Goal: Task Accomplishment & Management: Manage account settings

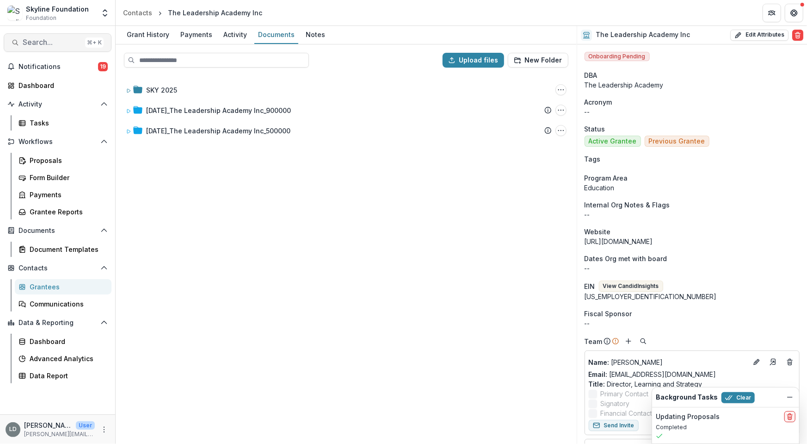
click at [58, 43] on span "Search..." at bounding box center [52, 42] width 59 height 9
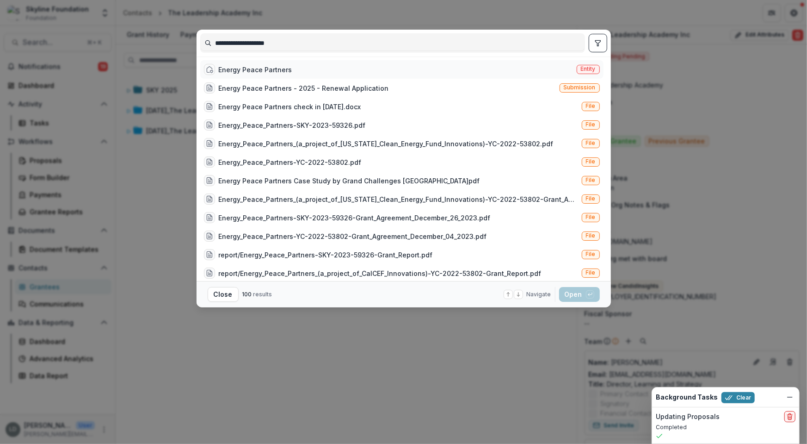
type input "**********"
click at [276, 71] on div "Energy Peace Partners" at bounding box center [256, 70] width 74 height 10
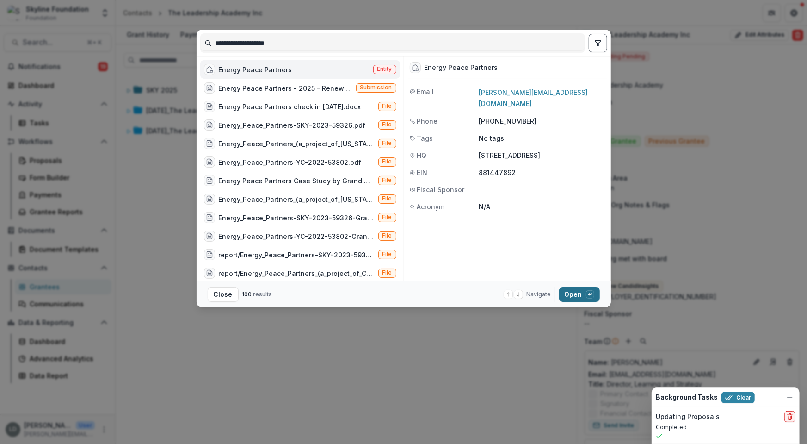
click at [563, 294] on button "Open with enter key" at bounding box center [579, 294] width 41 height 15
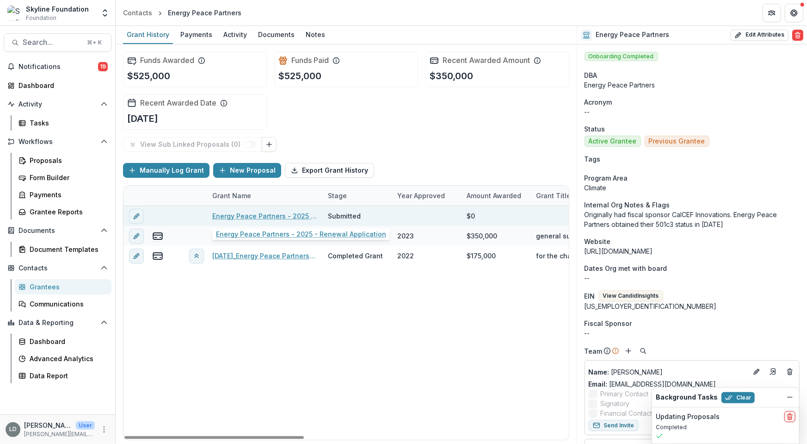
click at [253, 216] on link "Energy Peace Partners - 2025 - Renewal Application" at bounding box center [264, 216] width 105 height 10
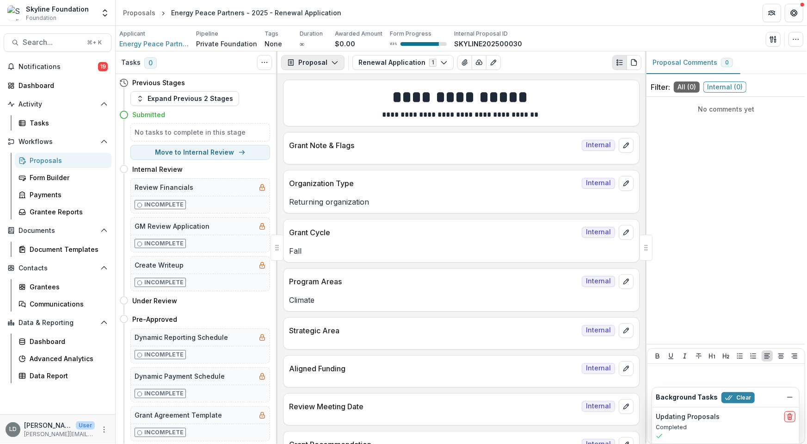
click at [314, 68] on button "Proposal" at bounding box center [312, 62] width 63 height 15
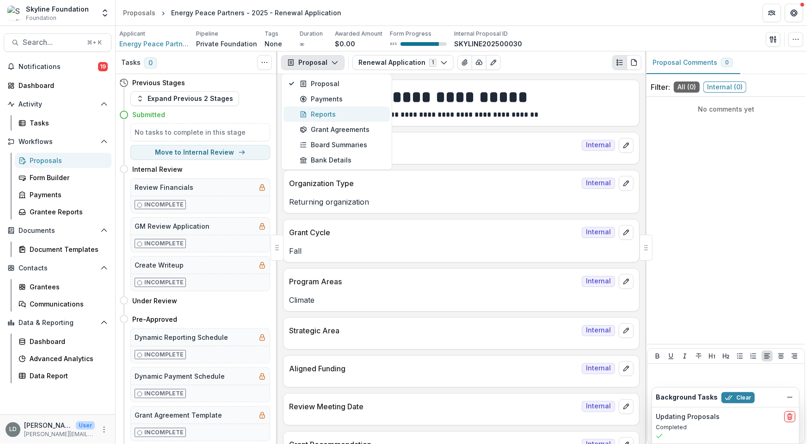
click at [324, 111] on div "Reports" at bounding box center [342, 114] width 85 height 10
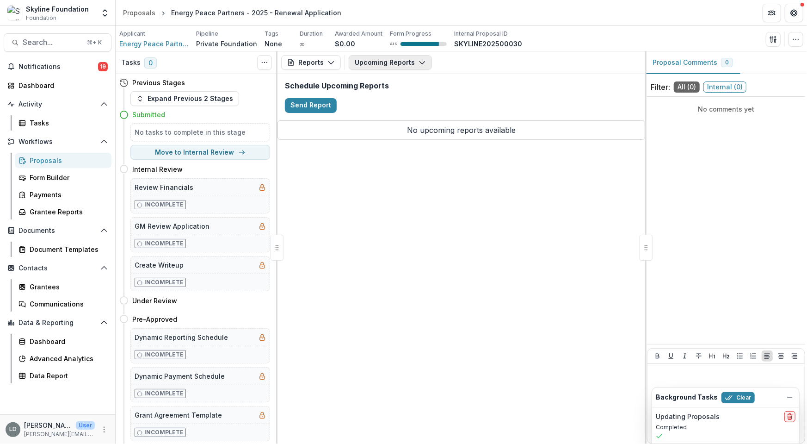
click at [379, 62] on button "Upcoming Reports" at bounding box center [390, 62] width 83 height 15
click at [326, 198] on div "Reports Proposal Payments Reports Grant Agreements Board Summaries Bank Details…" at bounding box center [462, 247] width 368 height 392
click at [168, 40] on span "Energy Peace Partners" at bounding box center [153, 44] width 69 height 10
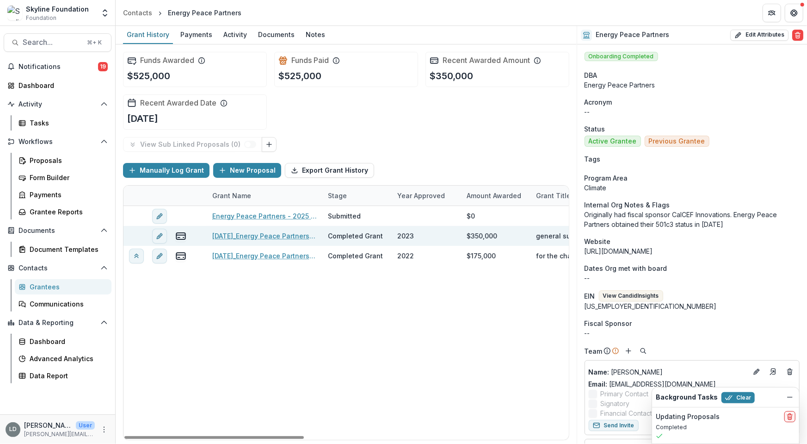
click at [254, 234] on link "[DATE]_Energy Peace Partners_350000" at bounding box center [264, 236] width 105 height 10
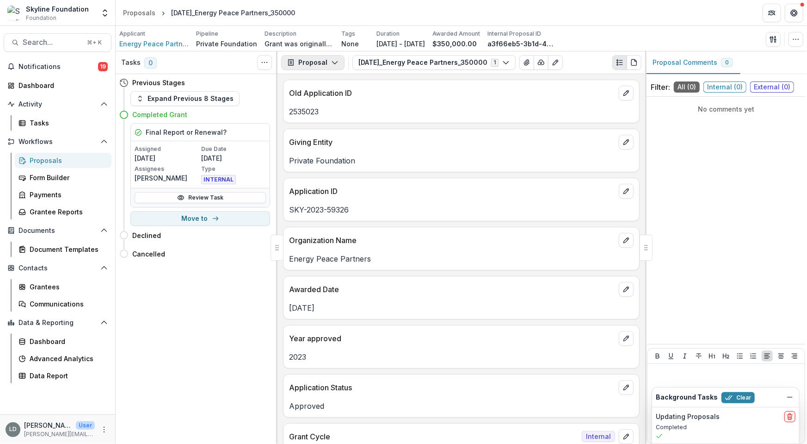
click at [326, 64] on button "Proposal" at bounding box center [312, 62] width 63 height 15
click at [326, 111] on div "Reports" at bounding box center [342, 114] width 85 height 10
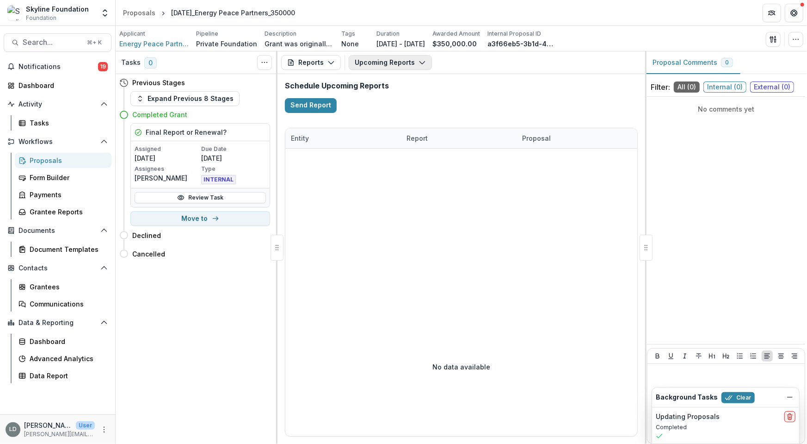
click at [376, 62] on button "Upcoming Reports" at bounding box center [390, 62] width 83 height 15
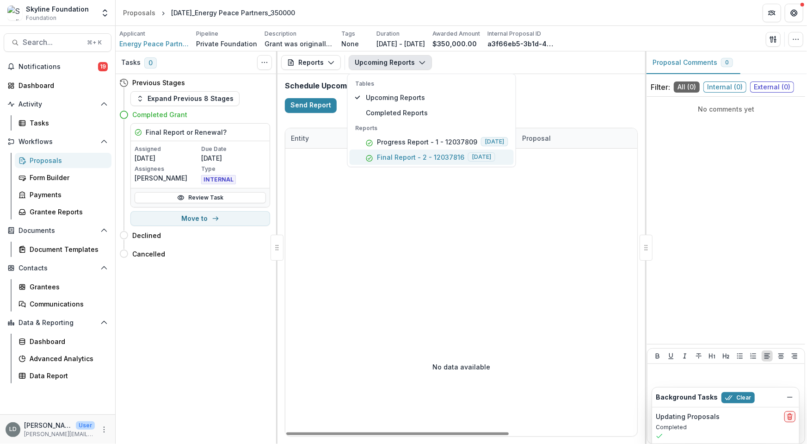
click at [393, 155] on p "Final Report - 2 - 12037816" at bounding box center [420, 157] width 87 height 10
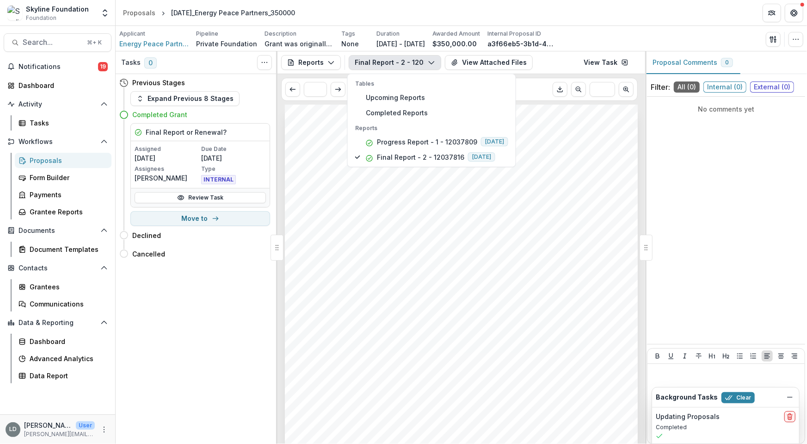
click at [437, 214] on div "Submission Responses Final Report Date of meeting with program team Will you su…" at bounding box center [461, 355] width 353 height 500
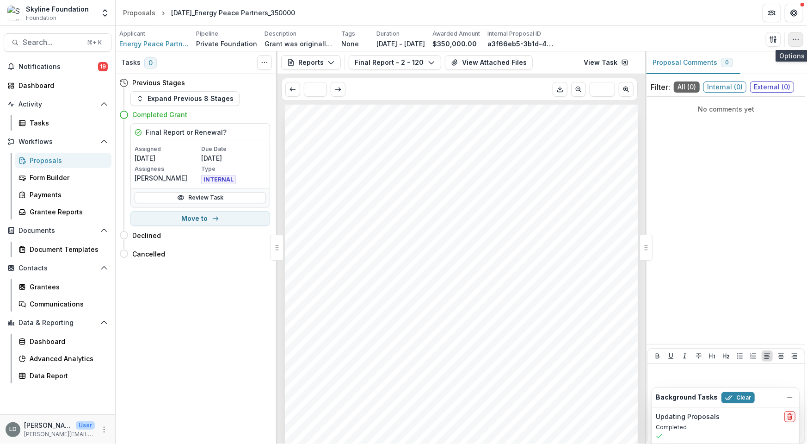
click at [801, 41] on button "button" at bounding box center [796, 39] width 15 height 15
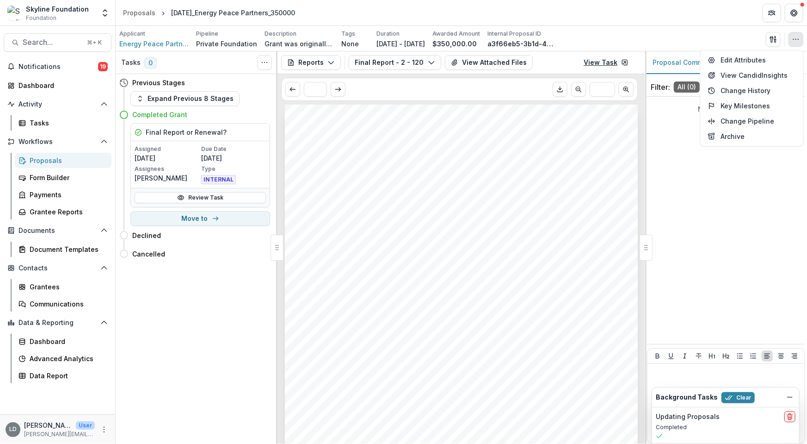
click at [610, 66] on link "View Task" at bounding box center [606, 62] width 56 height 15
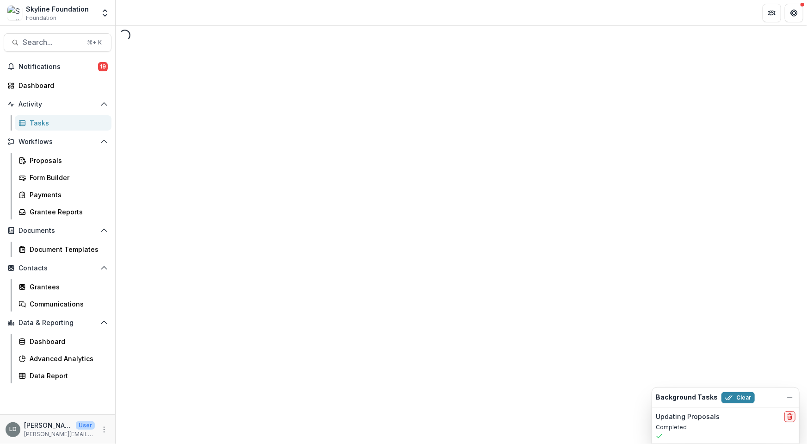
select select "********"
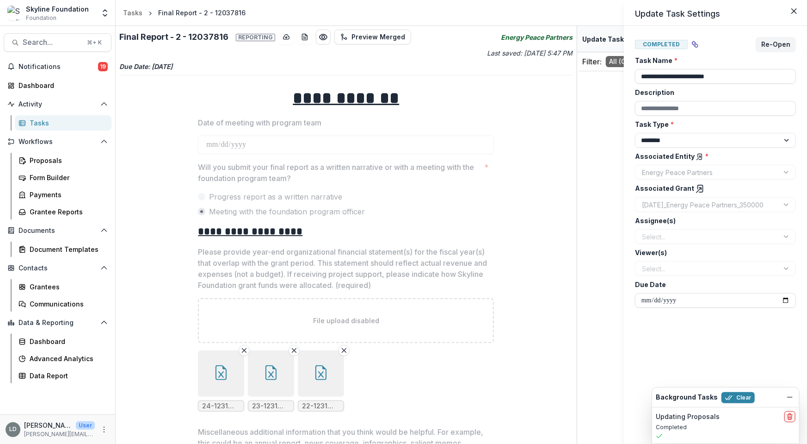
click at [55, 48] on div "**********" at bounding box center [403, 222] width 807 height 444
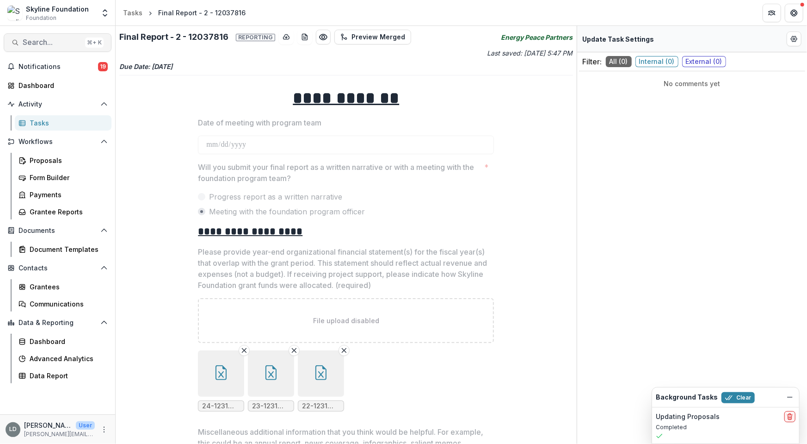
click at [50, 44] on span "Search..." at bounding box center [52, 42] width 59 height 9
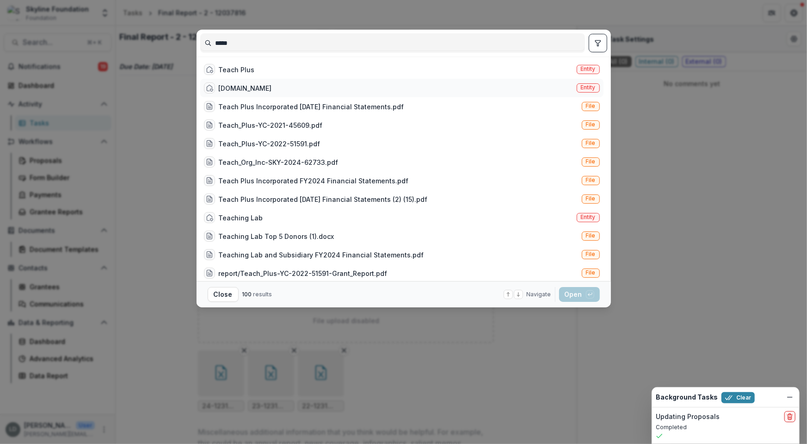
type input "*****"
click at [281, 89] on div "Teach.org Entity" at bounding box center [401, 88] width 403 height 19
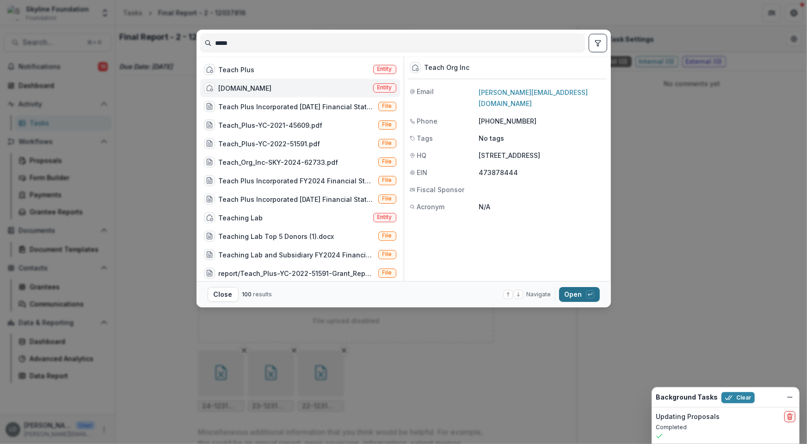
click at [574, 298] on button "Open with enter key" at bounding box center [579, 294] width 41 height 15
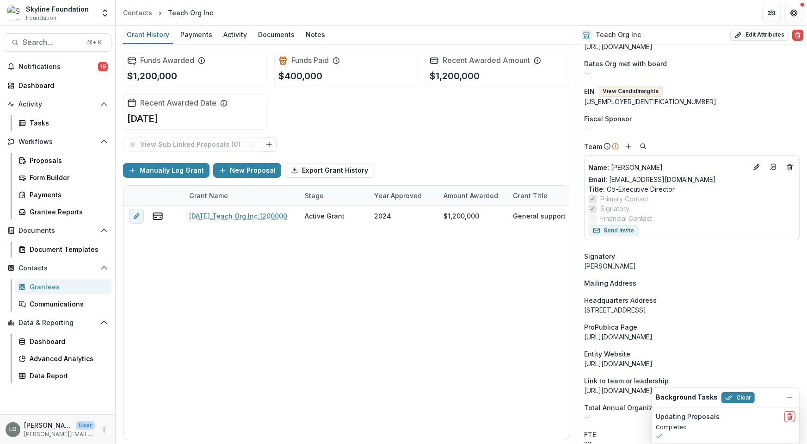
scroll to position [198, 0]
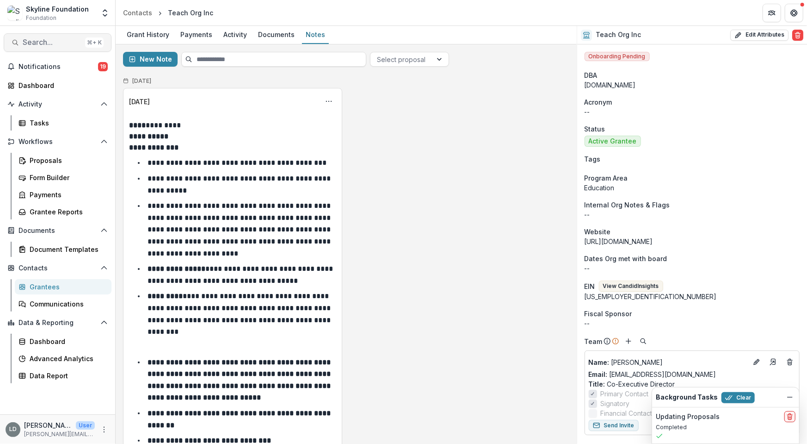
click at [63, 39] on span "Search..." at bounding box center [52, 42] width 59 height 9
type input "**********"
